Goal: Task Accomplishment & Management: Manage account settings

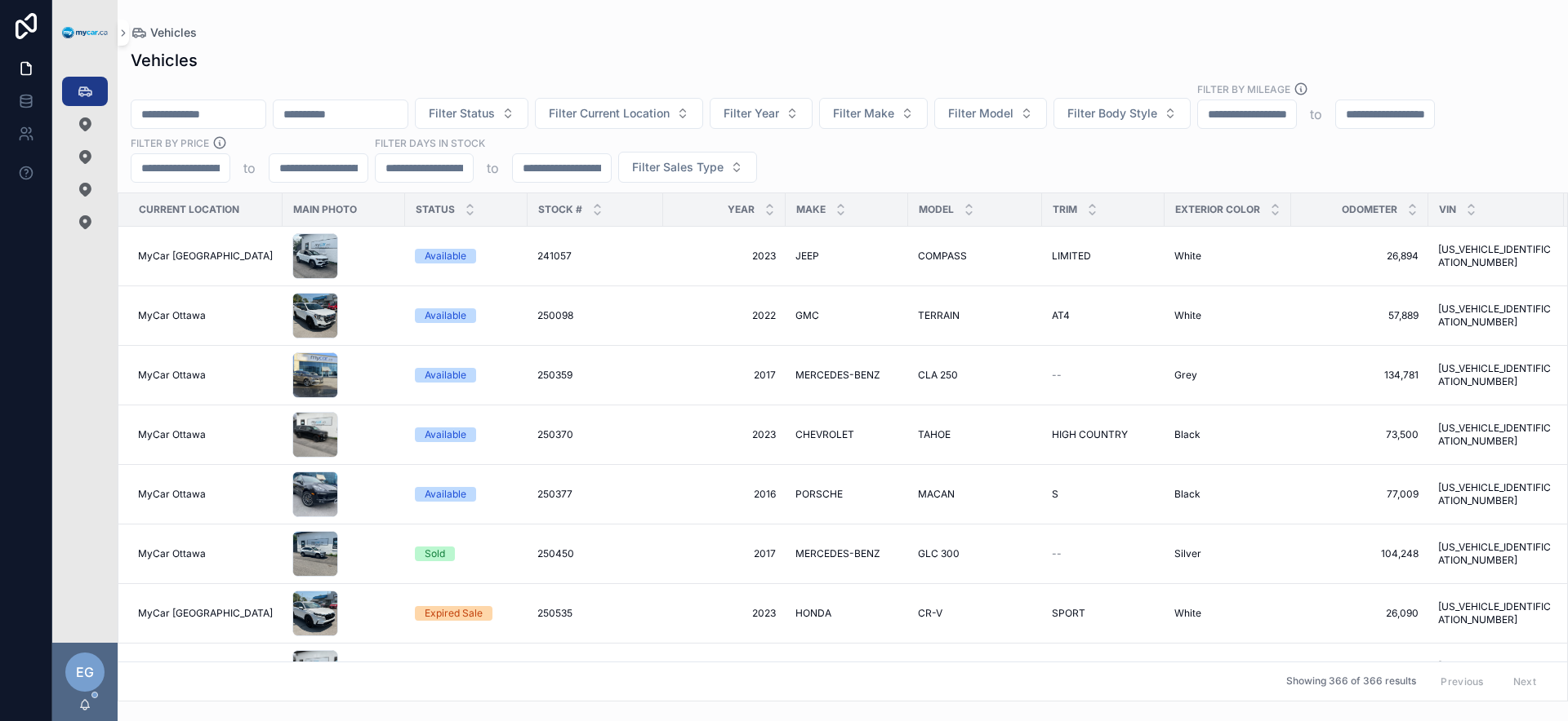
click at [920, 173] on div "Filter Status Filter Current Location Filter Year Filter Make Filter Model Filt…" at bounding box center [842, 132] width 1450 height 101
click at [911, 162] on div "Filter Status Filter Current Location Filter Year Filter Make Filter Model Filt…" at bounding box center [842, 132] width 1450 height 101
click at [932, 166] on div "Filter Status Filter Current Location Filter Year Filter Make Filter Model Filt…" at bounding box center [842, 132] width 1450 height 101
click at [923, 172] on div "Filter Status Filter Current Location Filter Year Filter Make Filter Model Filt…" at bounding box center [842, 132] width 1450 height 101
click at [939, 155] on div "Filter Status Filter Current Location Filter Year Filter Make Filter Model Filt…" at bounding box center [842, 132] width 1450 height 101
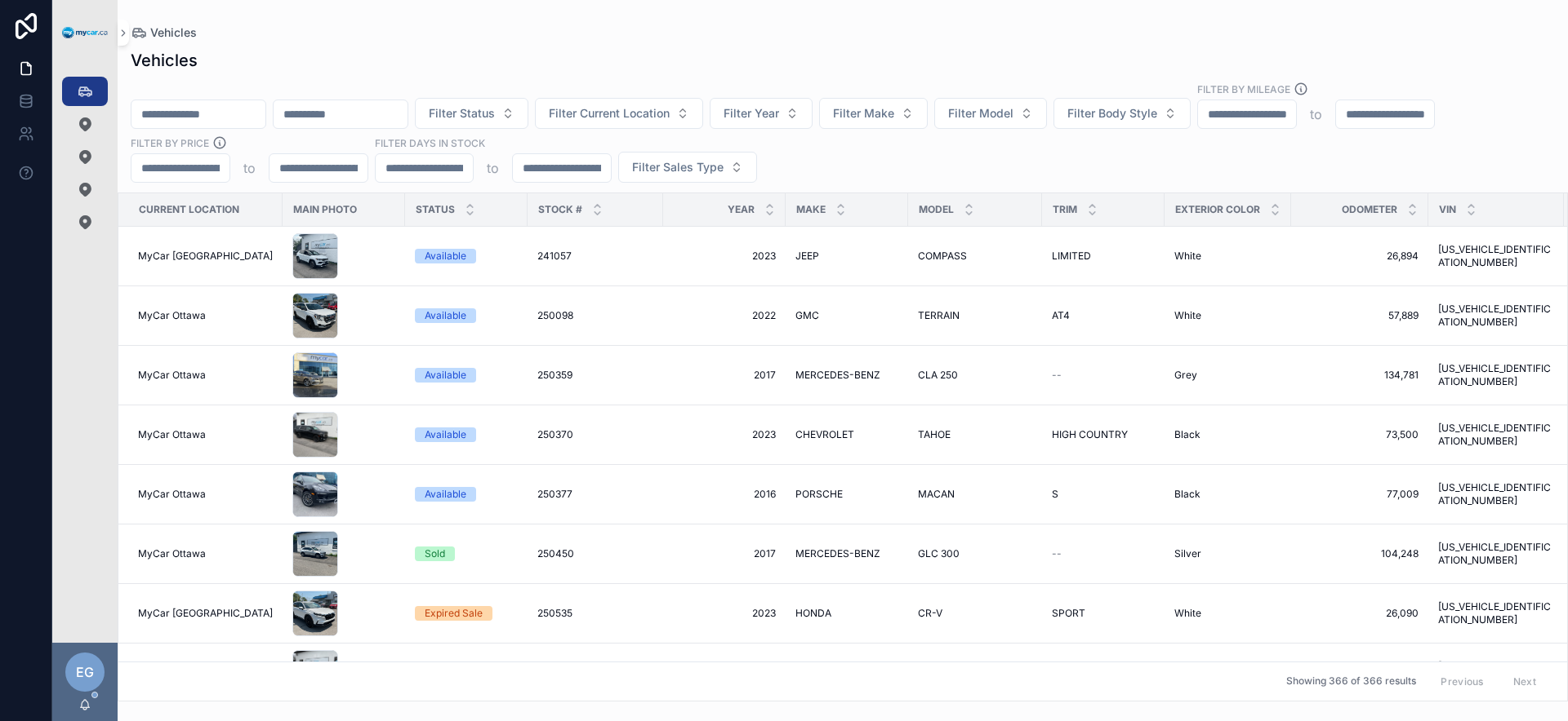
click at [942, 156] on div "Filter Status Filter Current Location Filter Year Filter Make Filter Model Filt…" at bounding box center [842, 132] width 1450 height 101
click at [942, 160] on div "Filter Status Filter Current Location Filter Year Filter Make Filter Model Filt…" at bounding box center [842, 132] width 1450 height 101
click at [927, 116] on button "Filter Make" at bounding box center [874, 113] width 109 height 31
click at [813, 117] on button "Filter Year" at bounding box center [761, 113] width 103 height 31
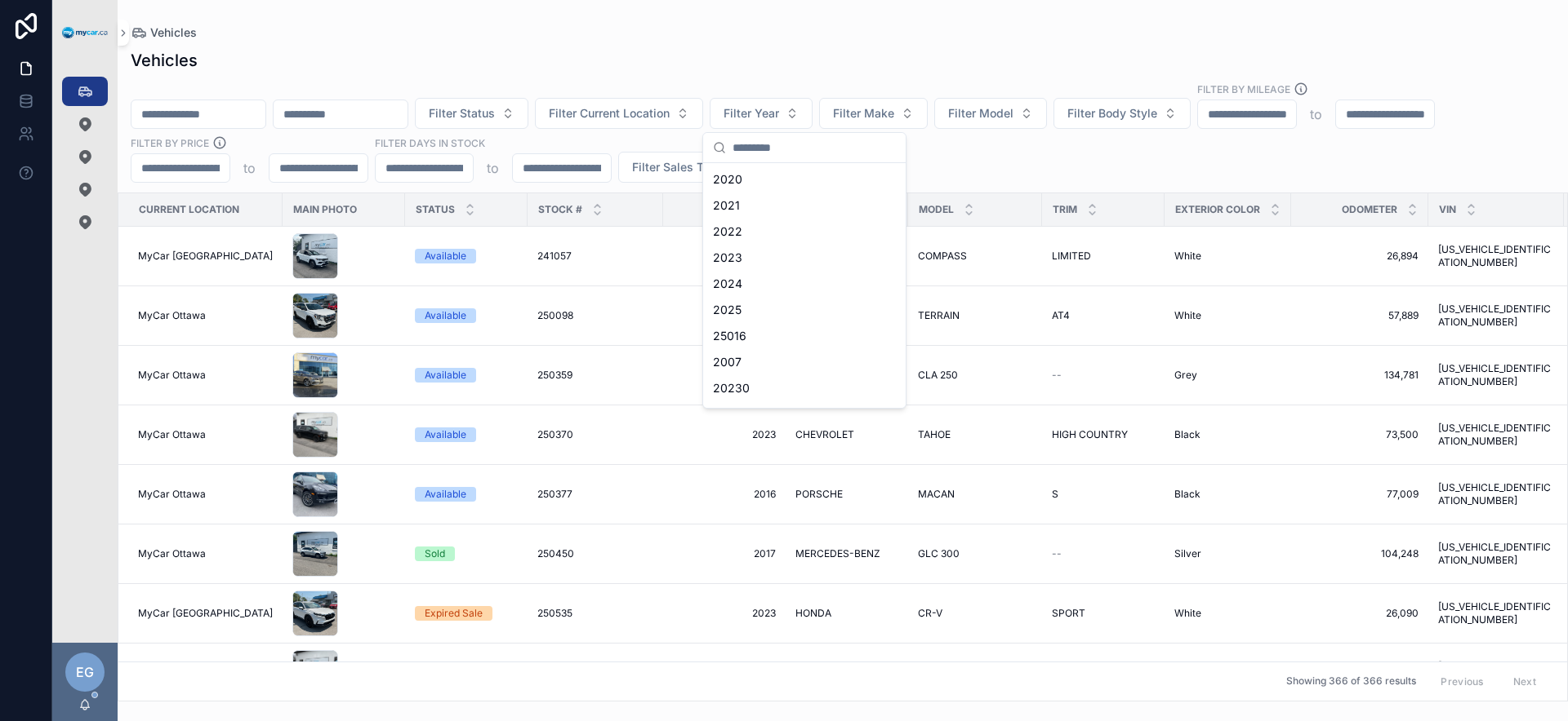
scroll to position [204, 0]
click at [1058, 155] on div "Filter Status Filter Current Location Filter Year Filter Make Filter Model Filt…" at bounding box center [842, 132] width 1450 height 101
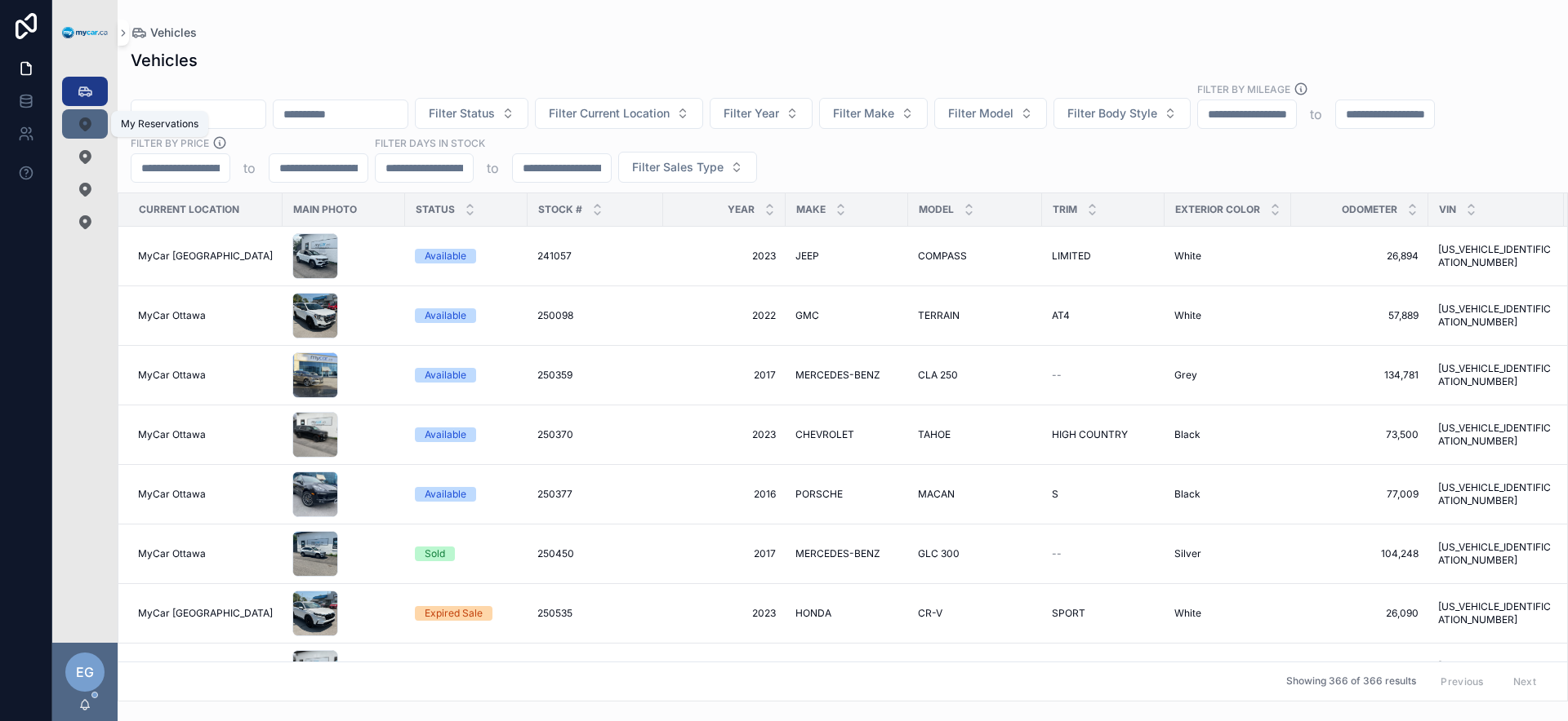
click at [90, 128] on icon "scrollable content" at bounding box center [84, 123] width 16 height 16
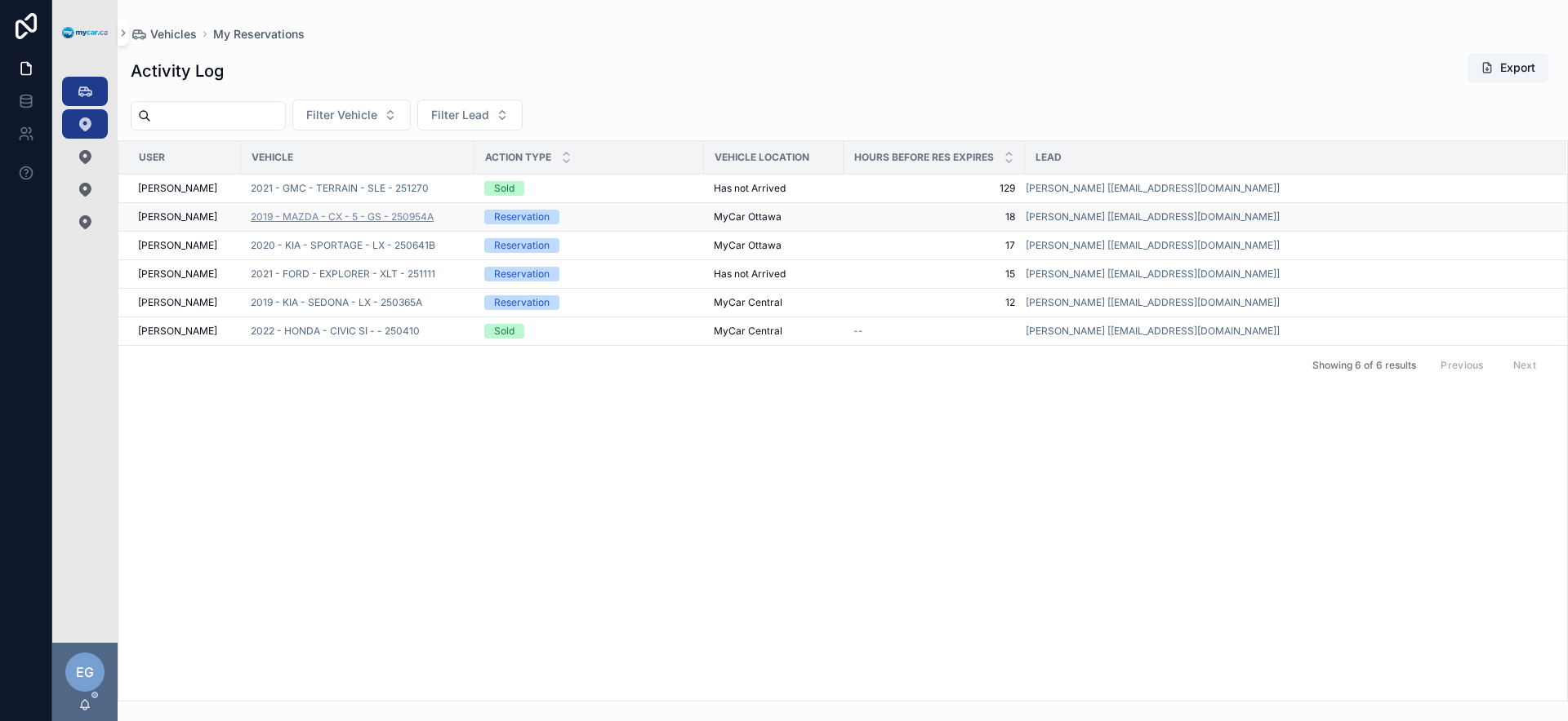
click at [419, 223] on span "2019 - MAZDA - CX - 5 - GS - 250954A" at bounding box center [342, 217] width 183 height 13
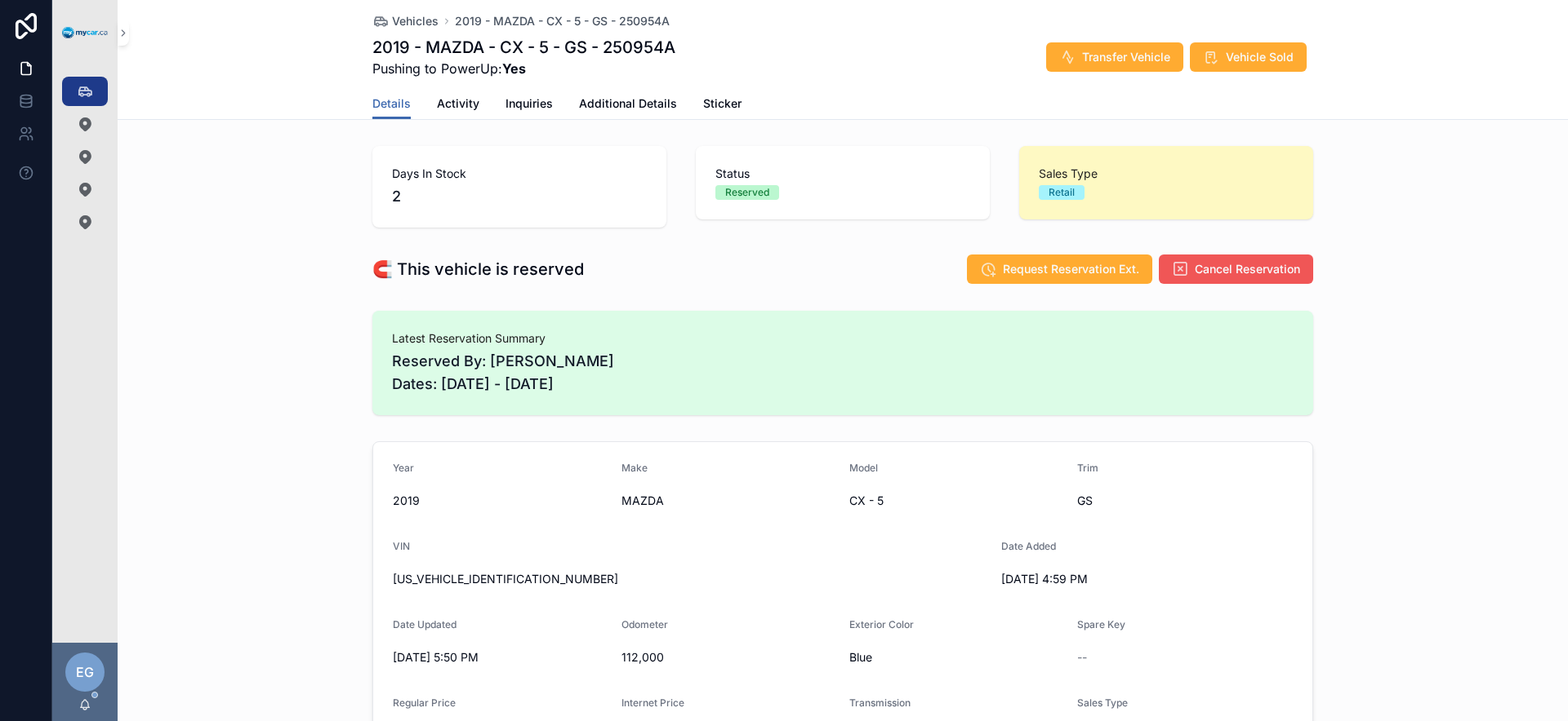
click at [1263, 264] on span "Cancel Reservation" at bounding box center [1247, 269] width 105 height 16
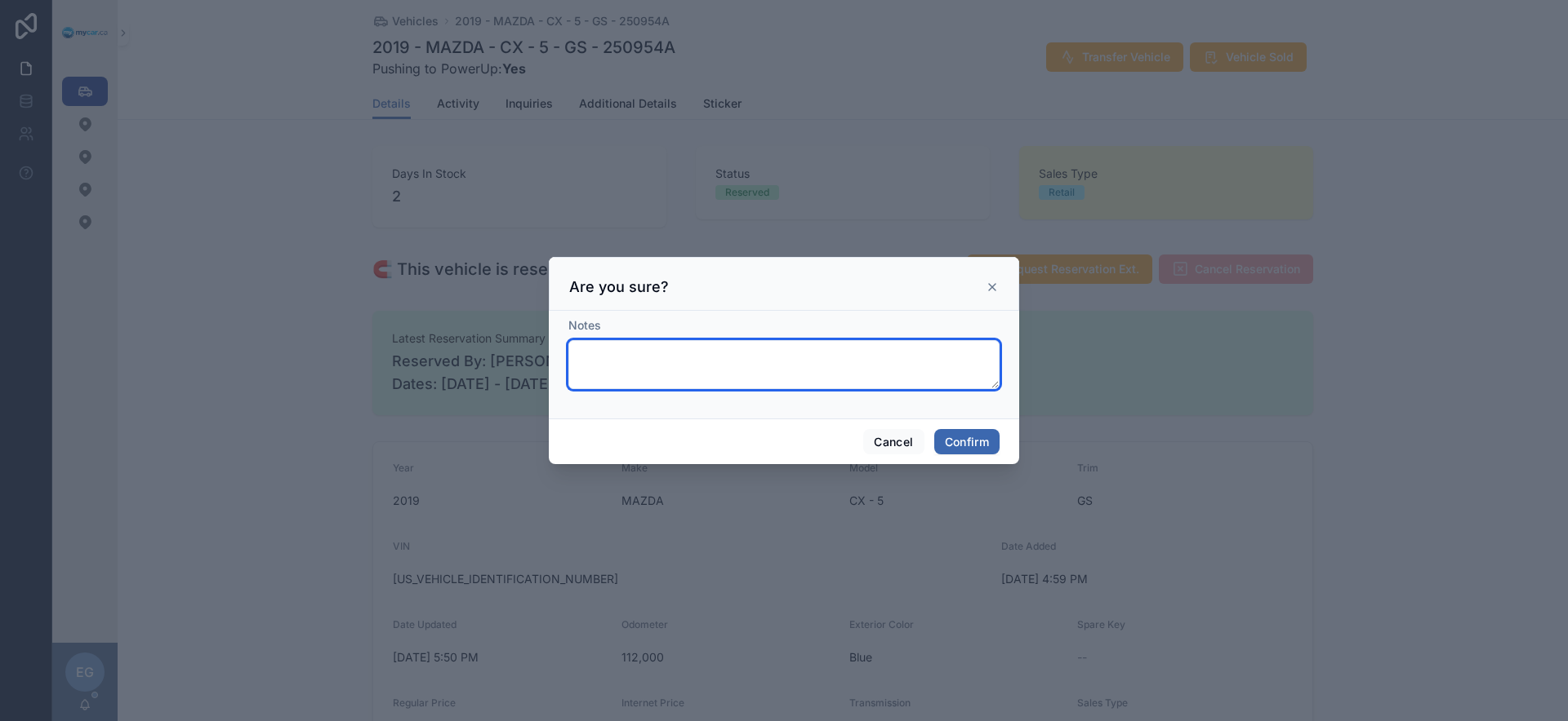
click at [949, 372] on textarea at bounding box center [784, 365] width 431 height 49
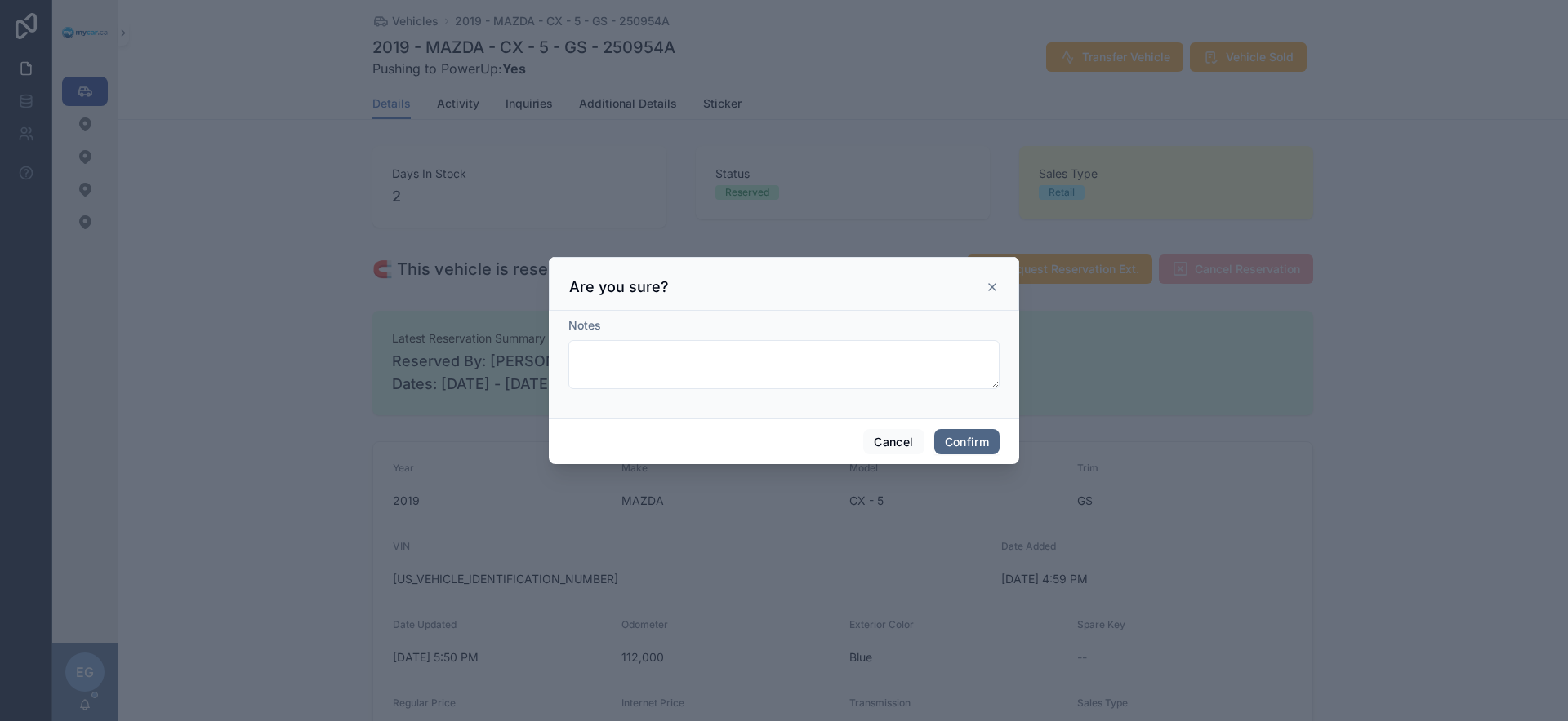
click at [961, 437] on button "Confirm" at bounding box center [966, 442] width 66 height 26
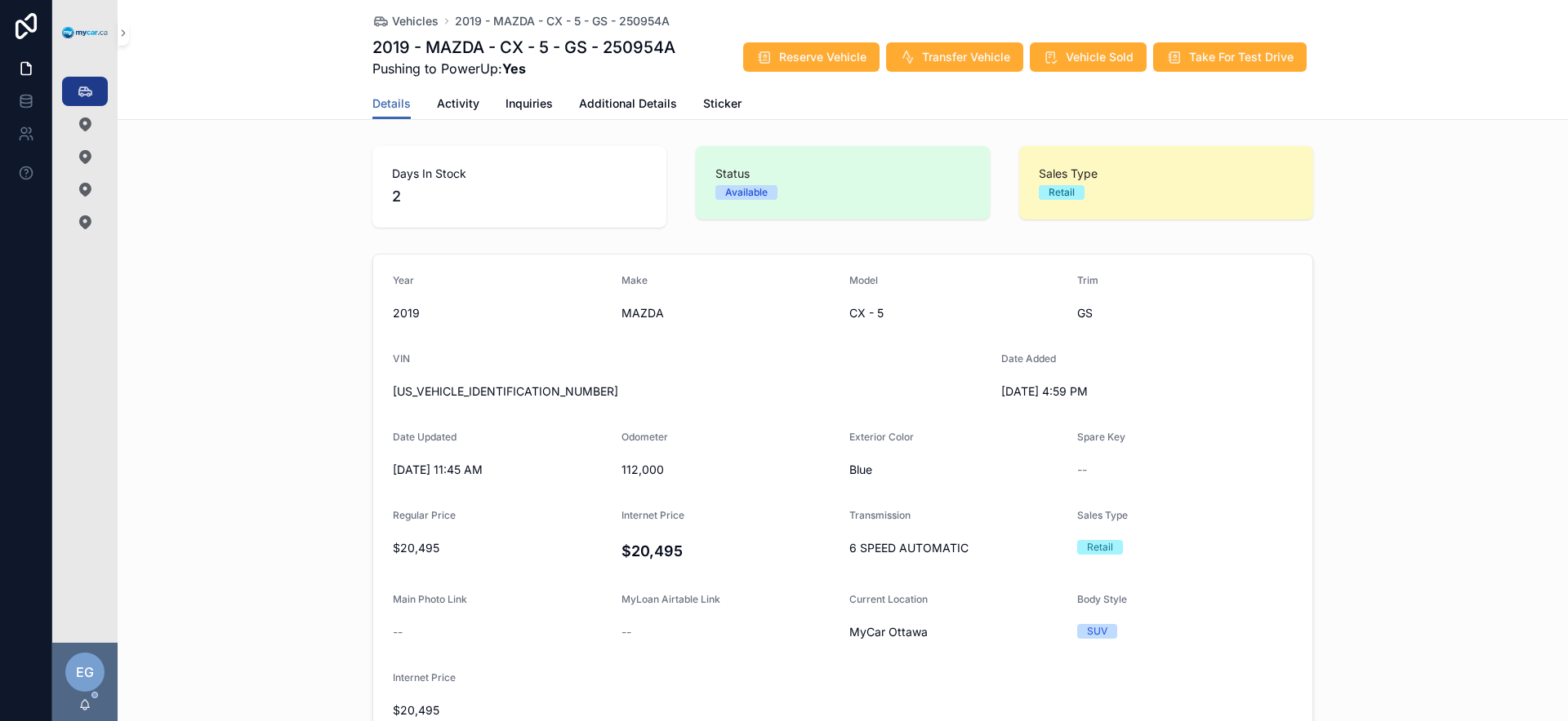
click at [294, 355] on div "Year 2019 Make MAZDA Model CX - 5 Trim GS VIN JM3KFBCM9K0615433 Date Added 9/8/…" at bounding box center [842, 499] width 1450 height 503
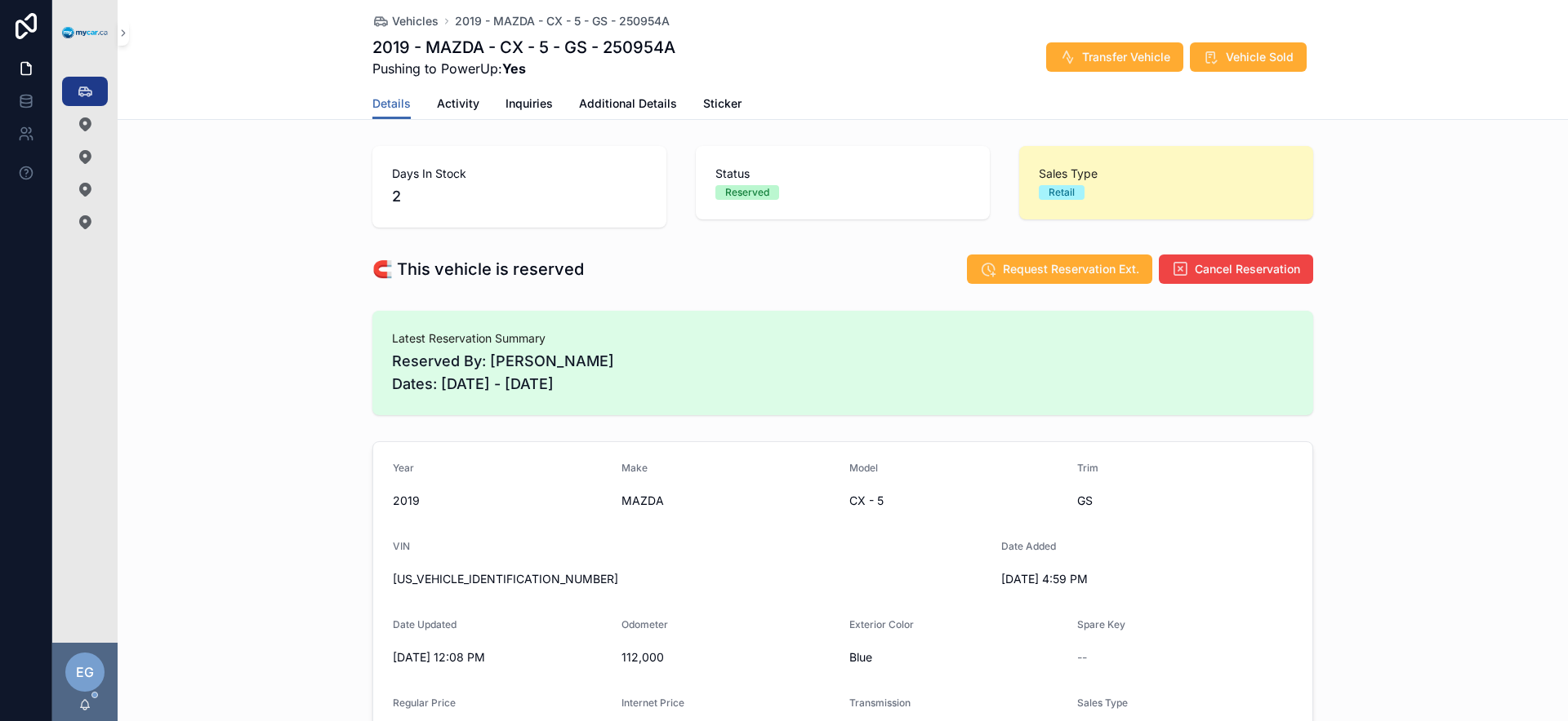
click at [434, 338] on span "Latest Reservation Summary" at bounding box center [843, 338] width 902 height 16
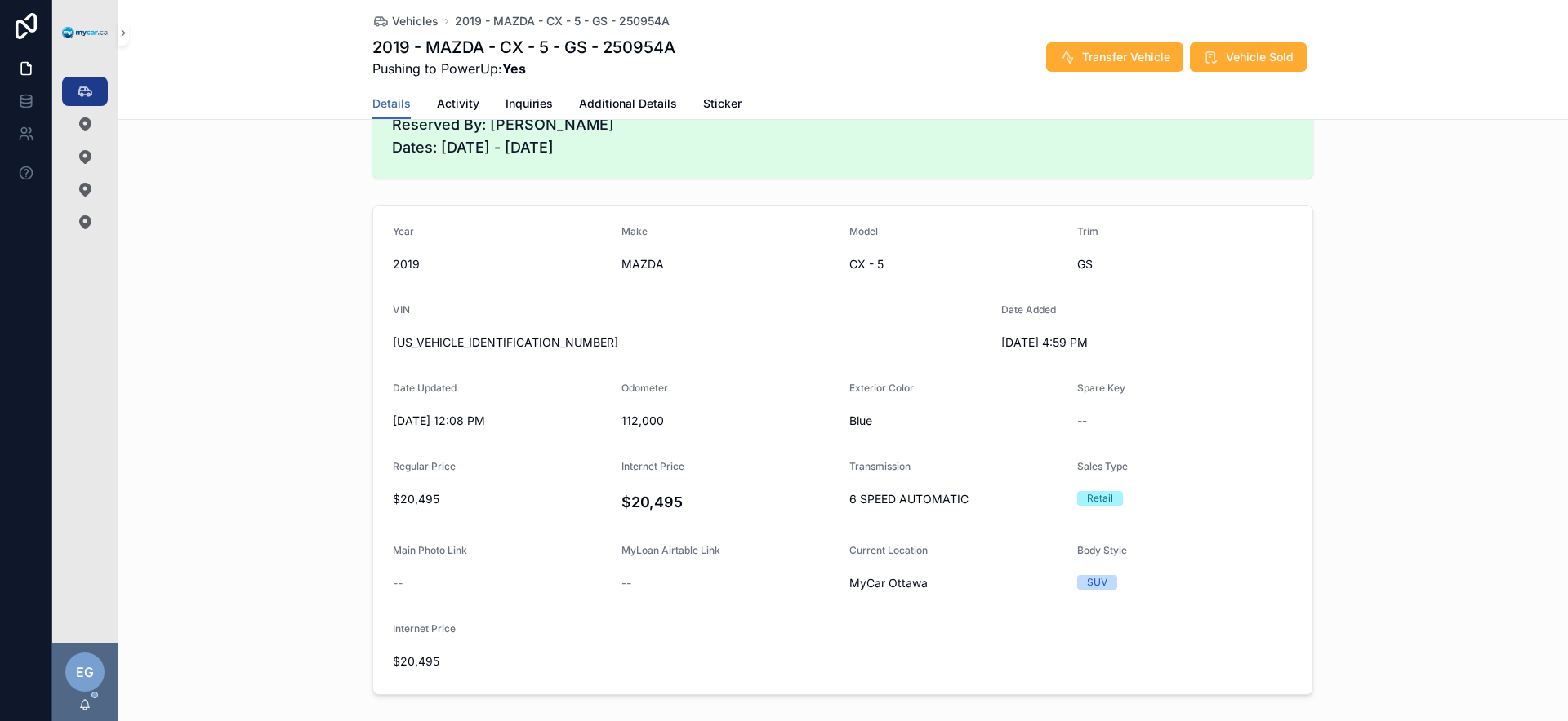
scroll to position [240, 0]
